Goal: Check status

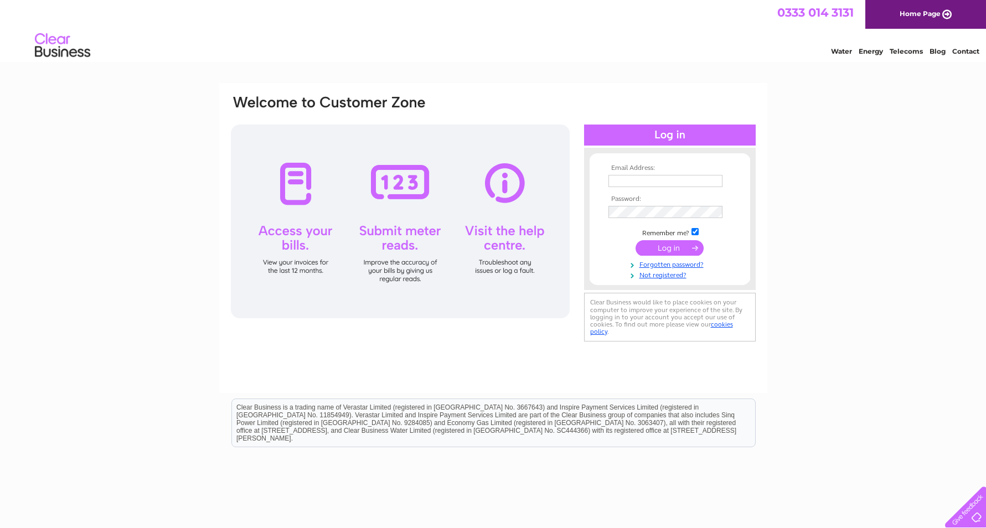
type input "[EMAIL_ADDRESS][DOMAIN_NAME]"
click at [677, 249] on input "submit" at bounding box center [670, 248] width 68 height 16
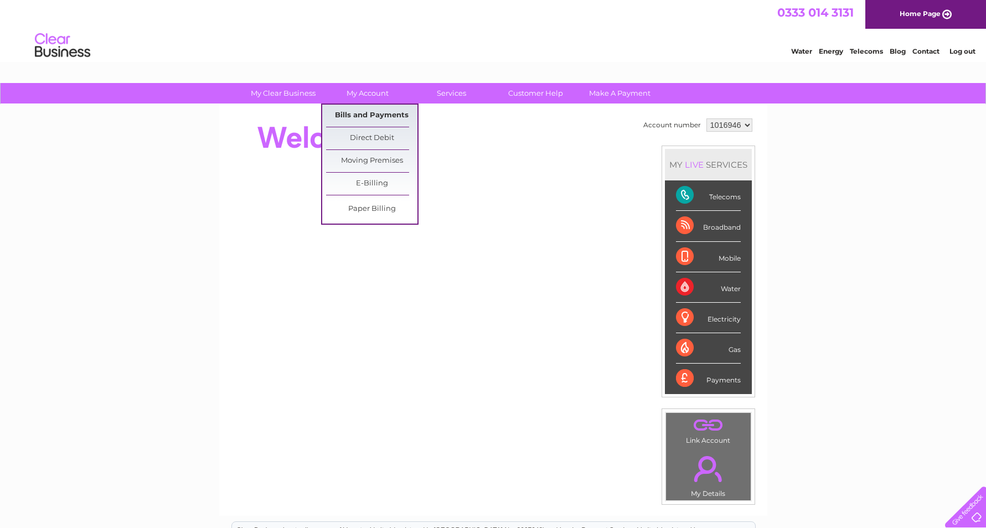
click at [381, 110] on link "Bills and Payments" at bounding box center [371, 116] width 91 height 22
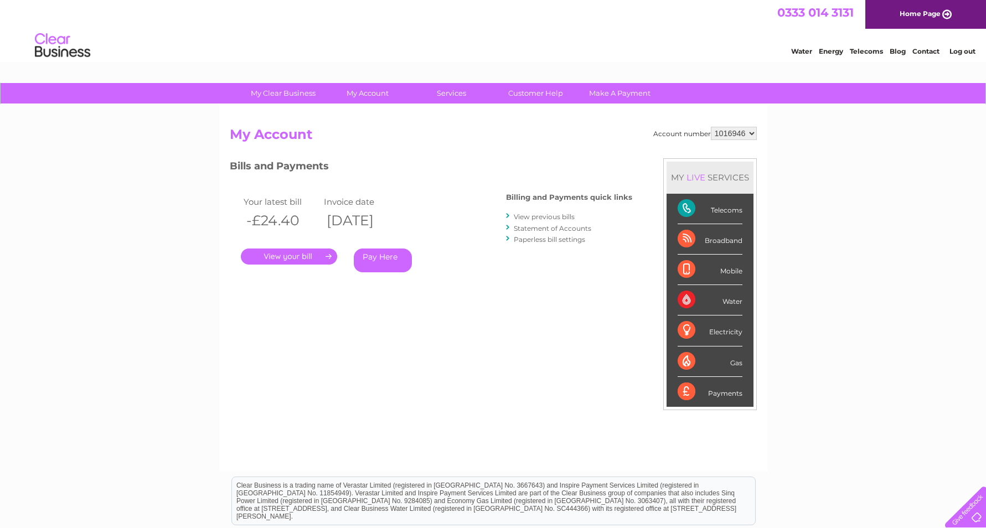
click at [280, 260] on link "." at bounding box center [289, 257] width 96 height 16
